Goal: Find specific page/section

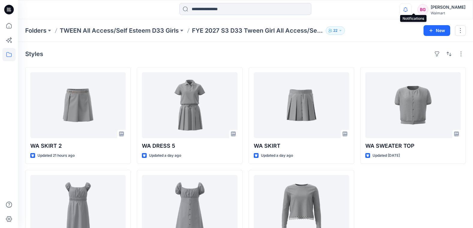
click at [411, 9] on icon "button" at bounding box center [405, 10] width 11 height 12
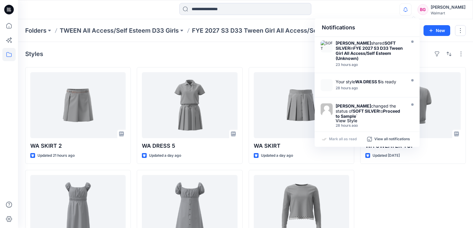
click at [369, 9] on div "Notifications Naire Tergalvstan shared SOFT SILVER in FYE 2027 S3 D33 Tween Gir…" at bounding box center [245, 9] width 455 height 13
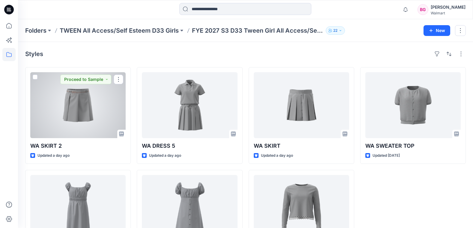
click at [87, 107] on div at bounding box center [77, 105] width 95 height 66
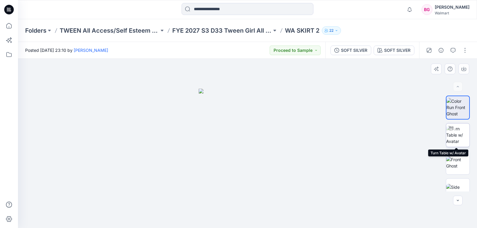
click at [459, 130] on img at bounding box center [457, 135] width 23 height 19
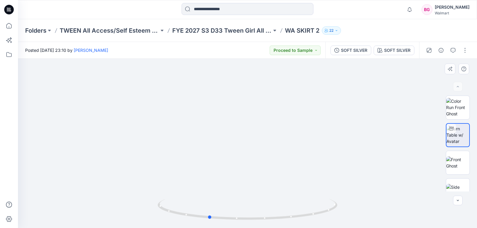
drag, startPoint x: 301, startPoint y: 210, endPoint x: 86, endPoint y: 168, distance: 218.7
click at [83, 169] on div at bounding box center [247, 143] width 459 height 169
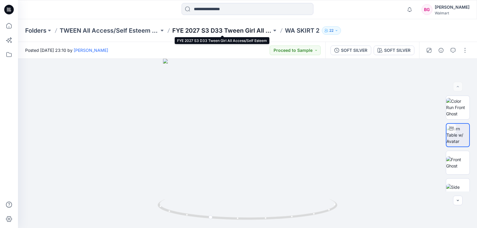
click at [255, 31] on p "FYE 2027 S3 D33 Tween Girl All Access/Self Esteem" at bounding box center [222, 30] width 100 height 8
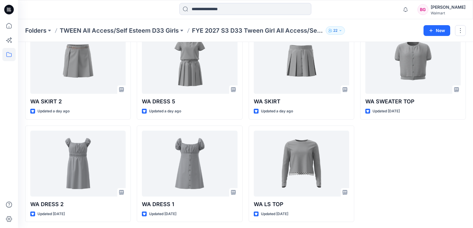
scroll to position [46, 0]
